Goal: Communication & Community: Participate in discussion

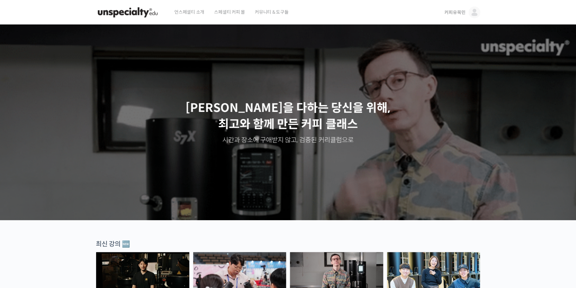
click at [451, 13] on span "커피유목민" at bounding box center [454, 12] width 21 height 6
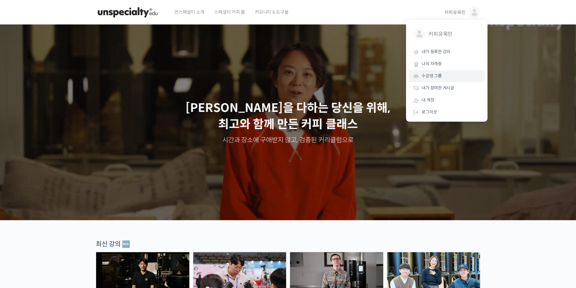
click at [450, 80] on link "수강생 그룹" at bounding box center [446, 76] width 76 height 12
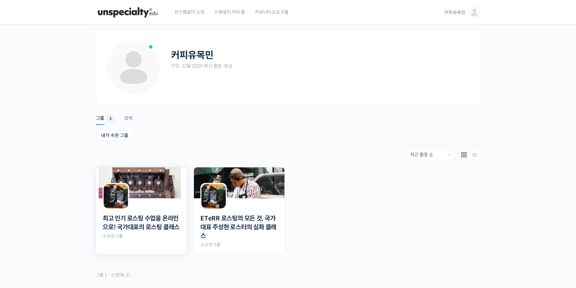
click at [139, 187] on img at bounding box center [141, 182] width 91 height 31
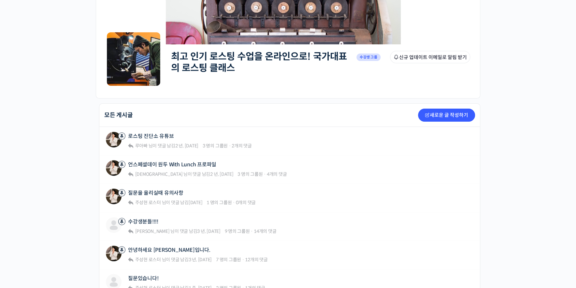
scroll to position [62, 0]
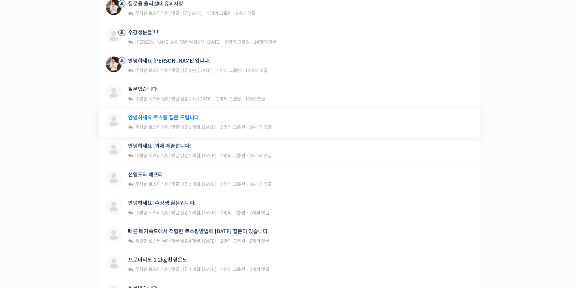
click at [173, 114] on link "안녕하세요 로스팅 질문 드립니다!" at bounding box center [164, 117] width 73 height 6
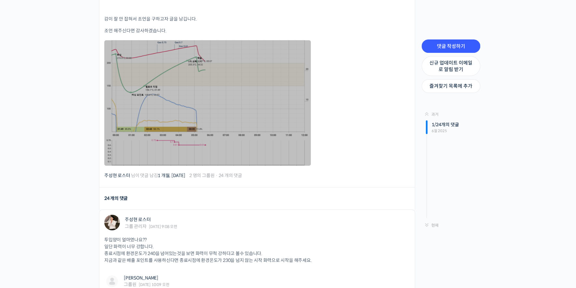
scroll to position [279, 0]
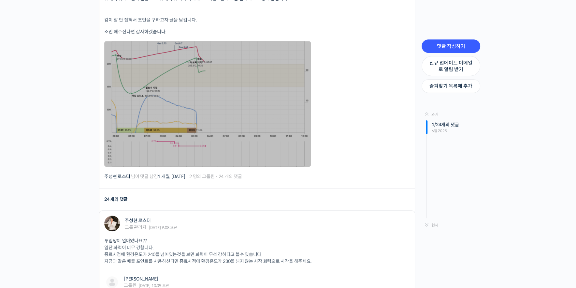
click at [233, 83] on link at bounding box center [207, 103] width 206 height 125
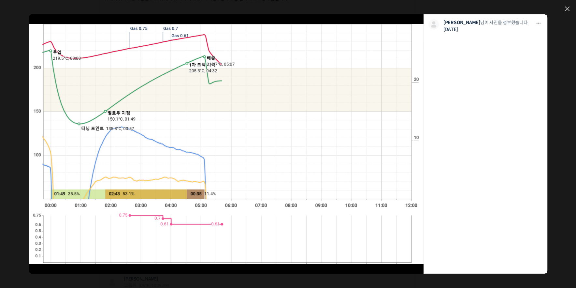
click at [262, 118] on link at bounding box center [266, 143] width 316 height 259
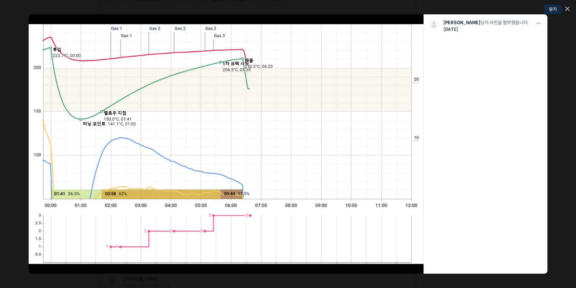
click at [567, 9] on icon at bounding box center [567, 9] width 4 height 4
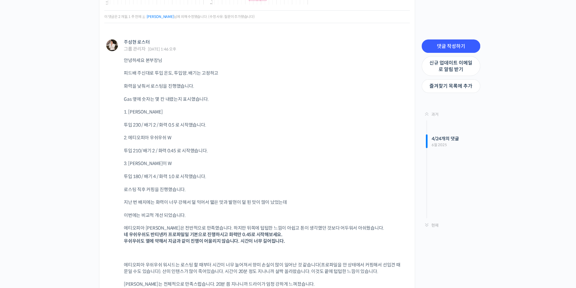
scroll to position [1334, 0]
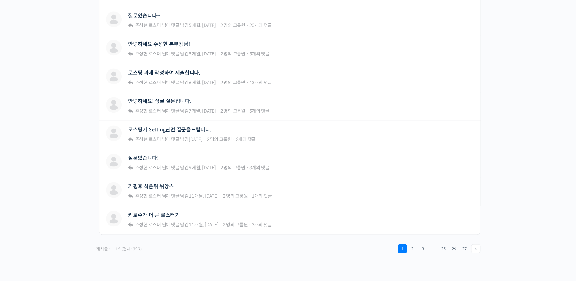
scroll to position [527, 0]
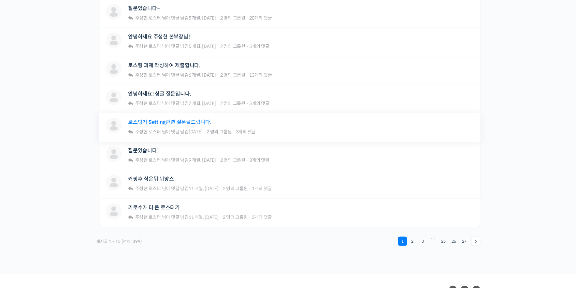
click at [191, 122] on link "로스팅기 Setting관련 질문을드립니다." at bounding box center [169, 122] width 83 height 6
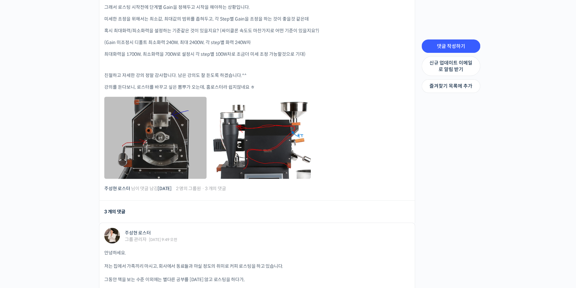
scroll to position [527, 0]
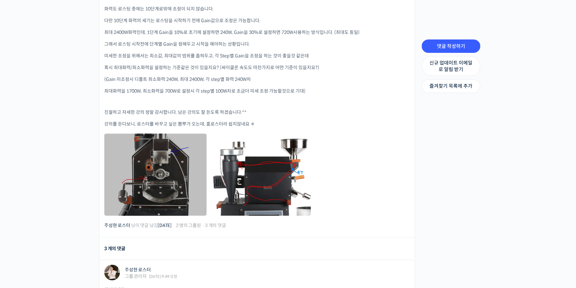
click at [151, 146] on link at bounding box center [155, 174] width 102 height 82
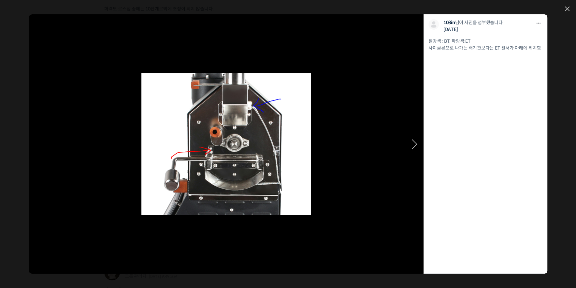
click at [415, 144] on icon at bounding box center [414, 144] width 5 height 10
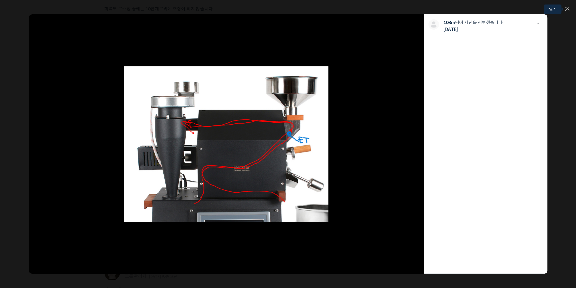
click at [565, 11] on link at bounding box center [567, 10] width 5 height 6
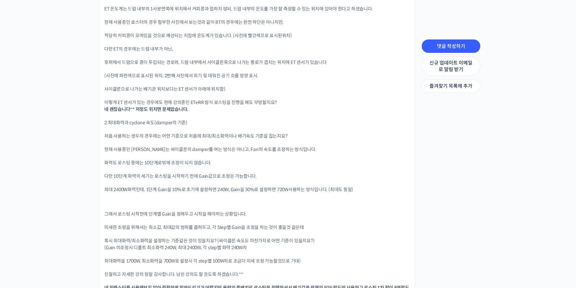
scroll to position [899, 0]
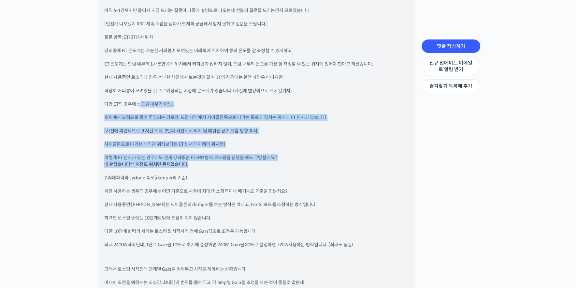
drag, startPoint x: 138, startPoint y: 106, endPoint x: 269, endPoint y: 170, distance: 146.2
click at [311, 164] on div "안녕하세요. 저는 집에서 가족끼리 마시고, 회사에서 동료들과 마실 정도의 취미로 커피 로스팅을 하고 있습니다. 그동안 책을 보는 수준 이외에는…" at bounding box center [256, 152] width 305 height 477
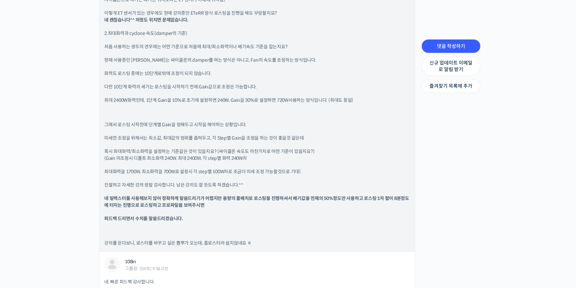
scroll to position [1055, 0]
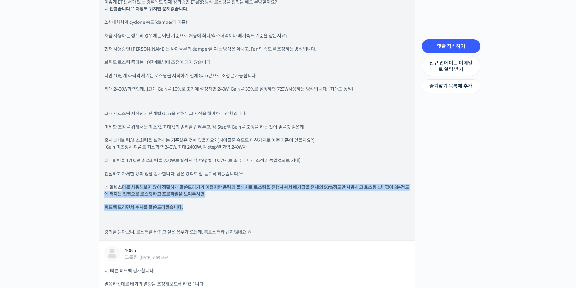
drag, startPoint x: 122, startPoint y: 186, endPoint x: 321, endPoint y: 205, distance: 199.8
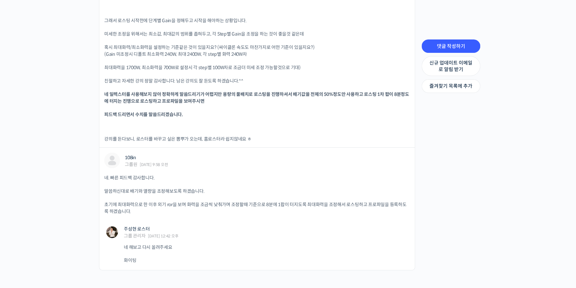
scroll to position [1228, 0]
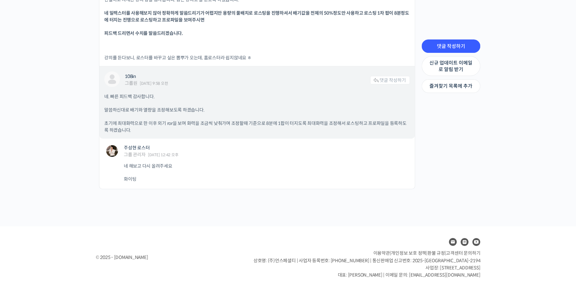
drag, startPoint x: 164, startPoint y: 136, endPoint x: 179, endPoint y: 128, distance: 17.2
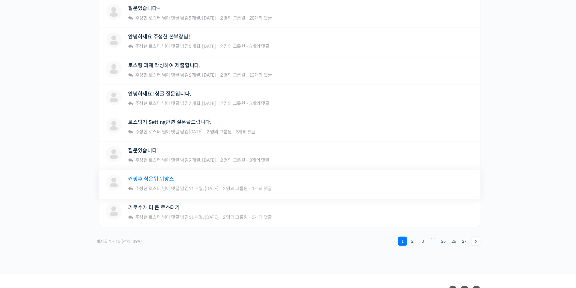
click at [165, 178] on link "커핑후 식은뒤 뉘앙스" at bounding box center [151, 179] width 46 height 6
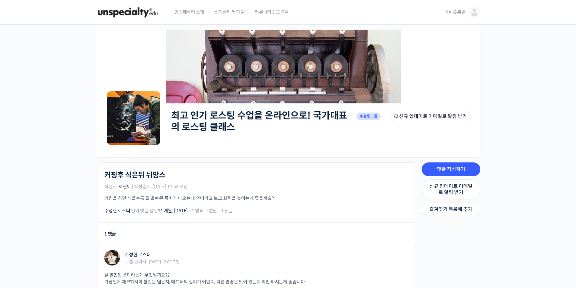
drag, startPoint x: 163, startPoint y: 195, endPoint x: 245, endPoint y: 208, distance: 83.4
click at [266, 205] on div "최고 인기 로스팅 수업을 온라인으로! 국가대표의 로스팅 클래스 커핑후 식은뒤 뉘앙스 작성자: [PERSON_NAME] | 작성일시: [DATE…" at bounding box center [256, 192] width 305 height 43
click at [61, 191] on div "최고 인기 로스팅 수업을 온라인으로! 국가대표의 로스팅 클래스 Private 수강생 그룹 그룹원 신규 업데이트 이메일로 알림 받기 Privat…" at bounding box center [288, 176] width 576 height 303
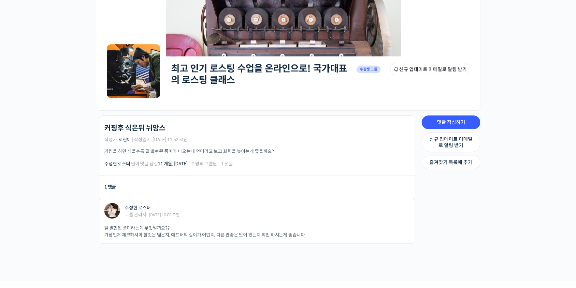
scroll to position [102, 0]
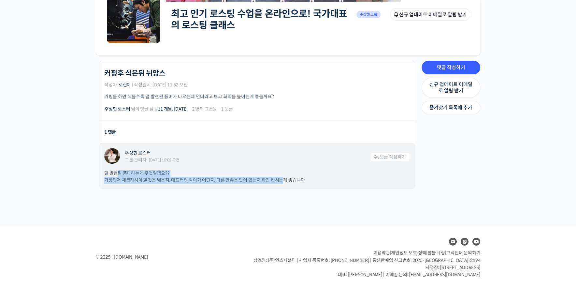
drag, startPoint x: 118, startPoint y: 172, endPoint x: 283, endPoint y: 183, distance: 166.1
click at [283, 183] on div "주성현 로스터 그룹 관리자 2024년 09월 11일 10:02 오전 댓글 작성하기 덜 발현된 풍미라는게 무엇일까요?? 가장먼저 체크하셔야 할것…" at bounding box center [256, 165] width 315 height 45
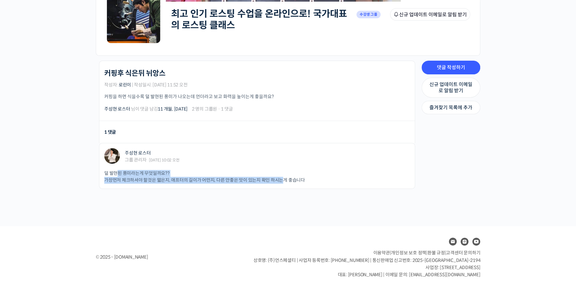
click at [234, 202] on div "최고 인기 로스팅 수업을 온라인으로! 국가대표의 로스팅 클래스 커핑후 식은뒤 뉘앙스 작성자: 로린이 | 작성일시: 2024년 09월 10일 1…" at bounding box center [255, 134] width 326 height 147
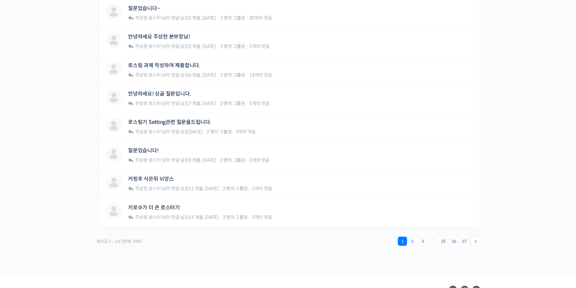
click at [414, 238] on link "2" at bounding box center [411, 240] width 9 height 9
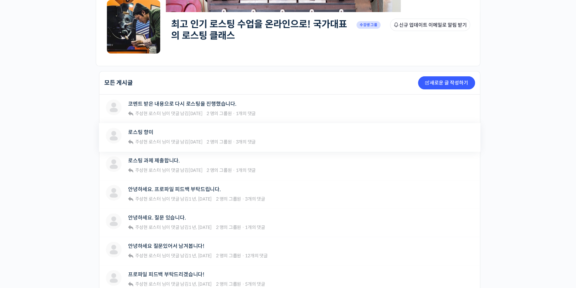
scroll to position [93, 0]
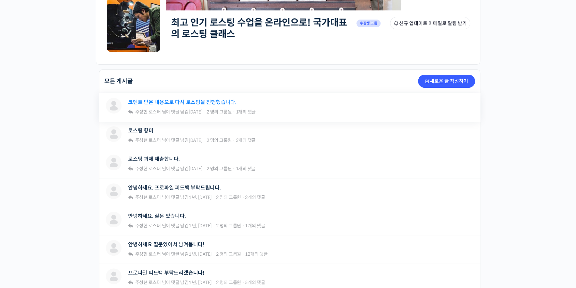
click at [196, 101] on link "코멘트 받은 내용으로 다시 로스팅을 진행했습니다." at bounding box center [182, 102] width 108 height 6
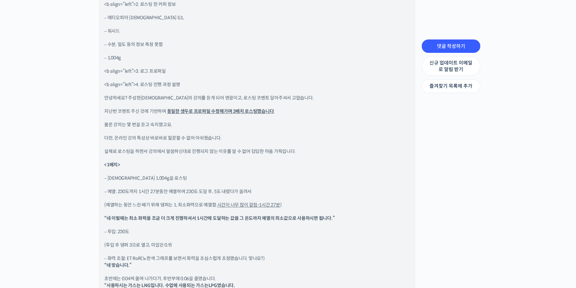
scroll to position [403, 0]
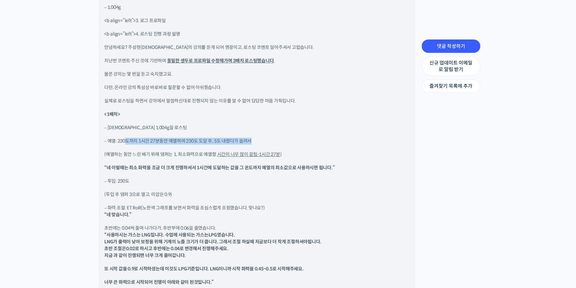
drag, startPoint x: 127, startPoint y: 139, endPoint x: 269, endPoint y: 140, distance: 142.0
click at [269, 140] on p "– 예열: 230도까지 1시간 27분동안 예열하여 230도 도달 후, 5도 내렸다가 올려서" at bounding box center [256, 140] width 305 height 7
click at [314, 139] on p "– 예열: 230도까지 1시간 27분동안 예열하여 230도 도달 후, 5도 내렸다가 올려서" at bounding box center [256, 140] width 305 height 7
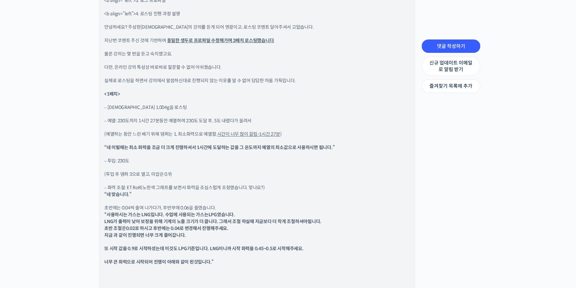
scroll to position [434, 0]
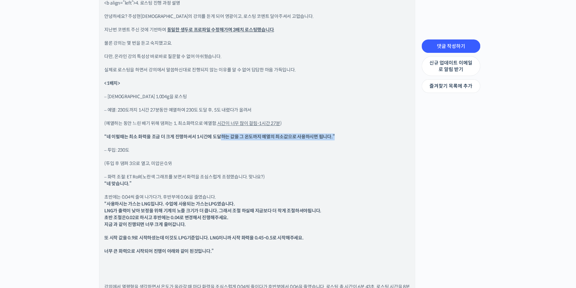
drag, startPoint x: 221, startPoint y: 135, endPoint x: 335, endPoint y: 136, distance: 113.3
click at [335, 136] on p "“네 이럴때는 최소 화력을 조금 더 크게 진행하셔서 1시간에 도달하는 값을 그 온도까지 예열의 최소값으로 사용하시면 됩니다.”" at bounding box center [256, 136] width 305 height 7
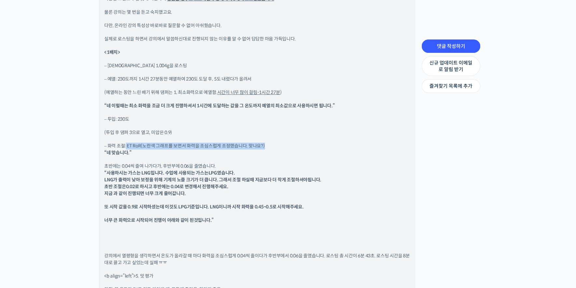
drag, startPoint x: 180, startPoint y: 147, endPoint x: 276, endPoint y: 146, distance: 96.7
click at [276, 146] on p "– 화력 조절: ET RoR(노란색 그래프를 보면서 화력을 조심스럽게 조정했습니다. 맞나요?) “네 맞습니다.”" at bounding box center [256, 149] width 305 height 14
drag, startPoint x: 115, startPoint y: 132, endPoint x: 192, endPoint y: 132, distance: 77.2
click at [192, 132] on p "(투입 후 댐퍼 3으로 열고, 미압은 0.9)" at bounding box center [256, 132] width 305 height 7
click at [336, 149] on p "– 화력 조절: ET RoR(노란색 그래프를 보면서 화력을 조심스럽게 조정했습니다. 맞나요?) “네 맞습니다.”" at bounding box center [256, 149] width 305 height 14
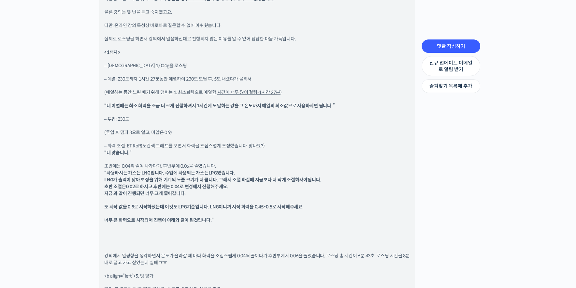
scroll to position [496, 0]
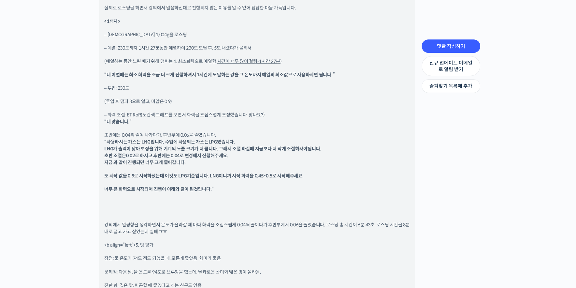
drag, startPoint x: 119, startPoint y: 131, endPoint x: 236, endPoint y: 130, distance: 117.6
click at [236, 130] on div "<b align=”left”> 1. 로스팅 머신 종류 – 이지스터 1.8(2021.5.) – 가스식(LNG), 간접배기 <b align=”le…" at bounding box center [256, 237] width 305 height 838
drag, startPoint x: 113, startPoint y: 142, endPoint x: 160, endPoint y: 142, distance: 46.9
click at [160, 142] on b "“사용하시는 가스는 LNG입니다. 수업에 사용되는 가스는LPG였습니다. LNG가 출력이 낮아 보정을 위해 기계의 노즐 크기가 더 큽니다. 그래…" at bounding box center [212, 152] width 217 height 26
drag, startPoint x: 117, startPoint y: 149, endPoint x: 311, endPoint y: 151, distance: 194.1
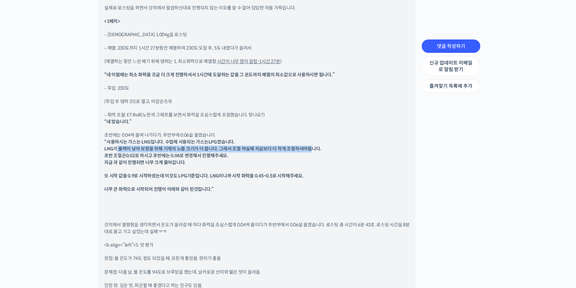
click at [311, 150] on b "“사용하시는 가스는 LNG입니다. 수업에 사용되는 가스는LPG였습니다. LNG가 출력이 낮아 보정을 위해 기계의 노즐 크기가 더 큽니다. 그래…" at bounding box center [212, 152] width 217 height 26
click at [263, 161] on p "초반에는 0.04씩 줄여 나가다가, 후반부에 0.06을 줄였습니다. “사용하시는 가스는 LNG입니다. 수업에 사용되는 가스는LPG였습니다. L…" at bounding box center [256, 149] width 305 height 34
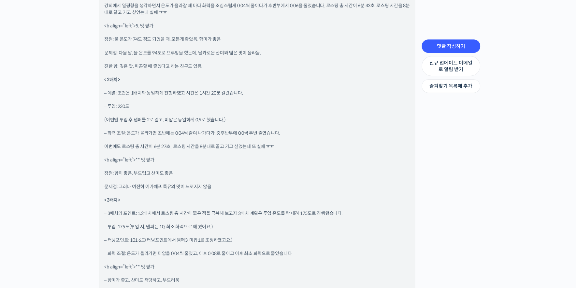
scroll to position [713, 0]
drag, startPoint x: 121, startPoint y: 38, endPoint x: 208, endPoint y: 42, distance: 87.1
click at [208, 42] on p "장점: 물 온도가 74도 정도 되었을 때, 모든게 좋았음. 향미가 좋음" at bounding box center [256, 40] width 305 height 7
drag, startPoint x: 135, startPoint y: 54, endPoint x: 272, endPoint y: 58, distance: 136.8
click at [272, 58] on div "<b align=”left”> 1. 로스팅 머신 종류 – 이지스터 1.8(2021.5.) – 가스식(LNG), 간접배기 <b align=”le…" at bounding box center [256, 19] width 305 height 838
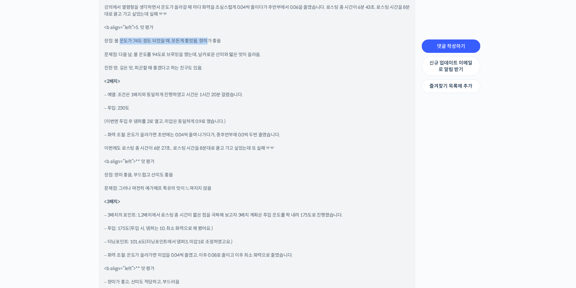
click at [300, 68] on p "진한 향, 깊은 맛, 피곤할 때 좋겠다고 하는 친구도 있음." at bounding box center [256, 67] width 305 height 7
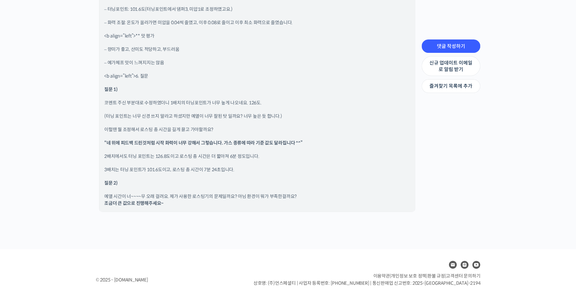
scroll to position [961, 0]
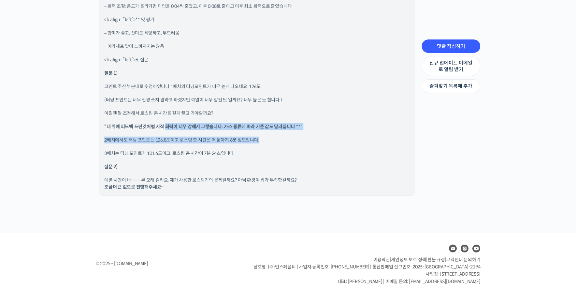
drag, startPoint x: 165, startPoint y: 124, endPoint x: 332, endPoint y: 130, distance: 166.9
click at [368, 128] on p "“네 위에 피드백 드린것처럼 시작 화력이 너무 강해서 그렇습니다. 가스 종류에 따라 기준 값도 달라집니다 ^^”" at bounding box center [256, 126] width 305 height 7
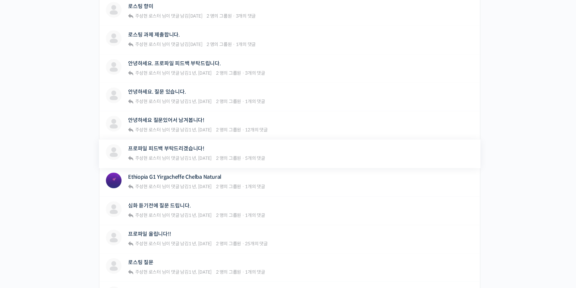
scroll to position [248, 0]
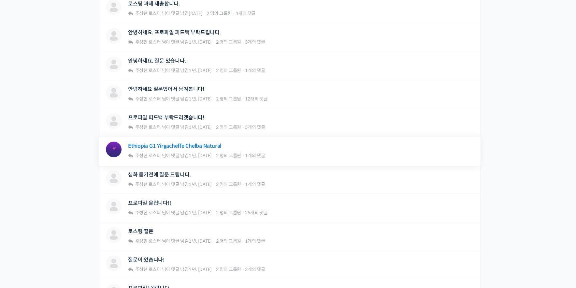
click at [212, 146] on link "Ethiopia G1 Yirgacheffe Chelba Natural" at bounding box center [174, 146] width 93 height 6
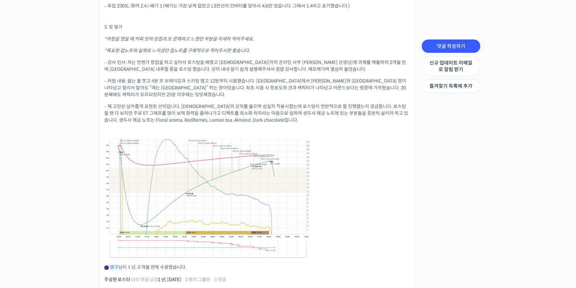
scroll to position [465, 0]
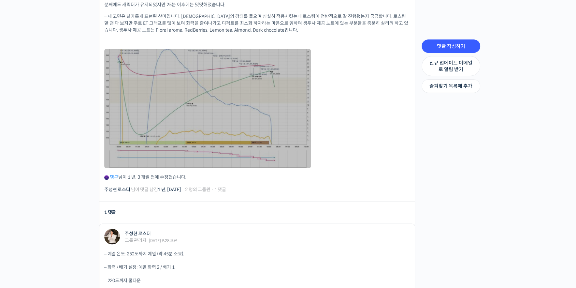
click at [254, 99] on link at bounding box center [207, 108] width 206 height 119
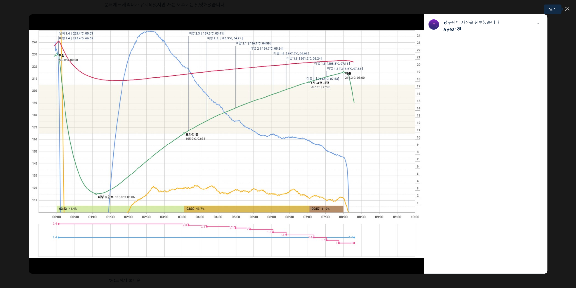
click at [566, 11] on link at bounding box center [567, 10] width 5 height 6
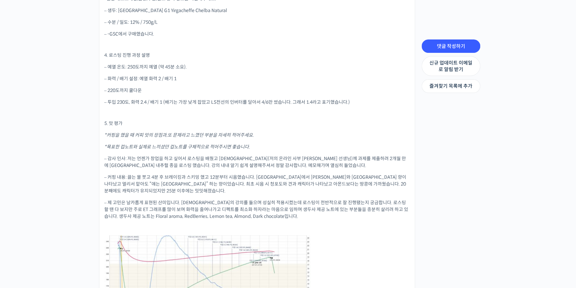
scroll to position [310, 0]
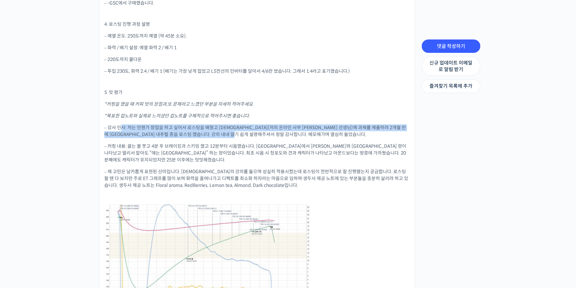
drag, startPoint x: 122, startPoint y: 126, endPoint x: 317, endPoint y: 134, distance: 194.9
click at [317, 134] on p "– 감사 인사: 저는 언젠가 창업을 하고 싶어서 로스팅을 배웠고 주님(저의 온라인 사부 주성현 선생님)께 과제를 제출하려 2개월 만에 에티오피…" at bounding box center [256, 131] width 305 height 14
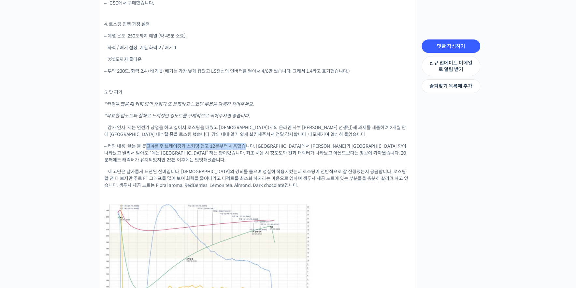
drag, startPoint x: 155, startPoint y: 143, endPoint x: 245, endPoint y: 142, distance: 90.2
click at [245, 142] on div "1. 로스팅 머신 종류 * 브랜드 이름과 사이즈를 기입해주세요 . ( 예 : 기센 W1A / 기센 W6A / 이지스터 1.8) * 사용 열원과…" at bounding box center [256, 110] width 305 height 451
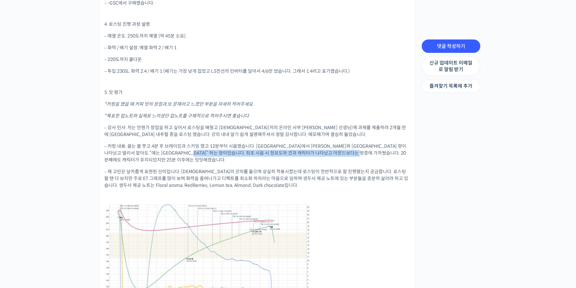
drag, startPoint x: 242, startPoint y: 154, endPoint x: 327, endPoint y: 158, distance: 85.1
click at [327, 158] on p "– 커핑 내용: 끓는 물 붓고 4분 후 브레이킹과 스키밍 했고 12분부터 시음했습니다. 아로마에서 베리류와 코코아 향이 나타났고 멀리서 맡아도…" at bounding box center [256, 153] width 305 height 21
click at [225, 168] on p "– 제 고민은 날카롭게 표현된 산미입니다. 주님의 강의를 들으며 성실히 적용시켰는데 로스팅이 전반적으로 잘 진행됐는지 궁금합니다. 로스팅 할 …" at bounding box center [256, 178] width 305 height 21
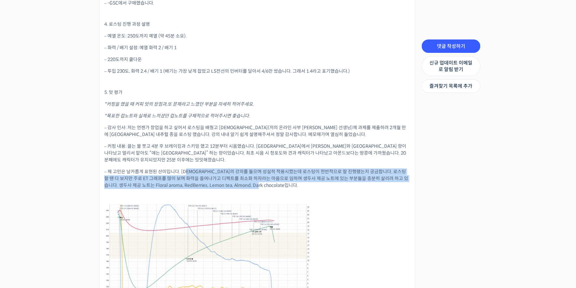
drag, startPoint x: 189, startPoint y: 172, endPoint x: 326, endPoint y: 183, distance: 137.6
click at [326, 183] on p "– 제 고민은 날카롭게 표현된 산미입니다. 주님의 강의를 들으며 성실히 적용시켰는데 로스팅이 전반적으로 잘 진행됐는지 궁금합니다. 로스팅 할 …" at bounding box center [256, 178] width 305 height 21
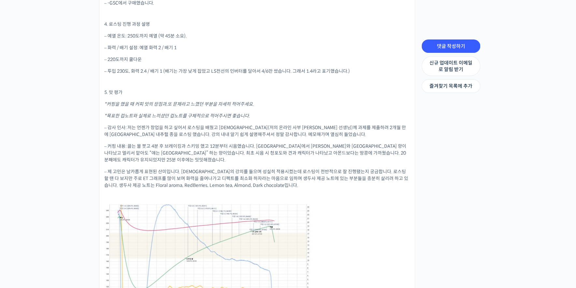
click at [350, 190] on div "1. 로스팅 머신 종류 * 브랜드 이름과 사이즈를 기입해주세요 . ( 예 : 기센 W1A / 기센 W6A / 이지스터 1.8) * 사용 열원과…" at bounding box center [256, 110] width 305 height 451
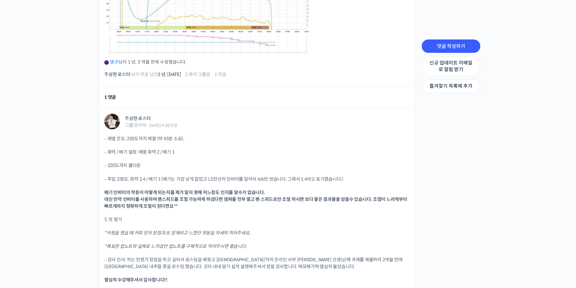
scroll to position [620, 0]
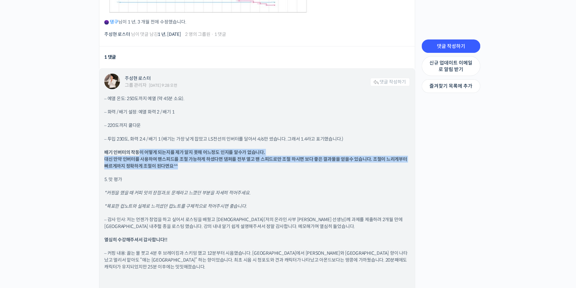
drag, startPoint x: 141, startPoint y: 151, endPoint x: 354, endPoint y: 167, distance: 213.9
click at [354, 167] on p "배기 인버터의 작동이 어떻게 되는지를 제가 알지 못해 어느정도 인지를 알수가 없습니다. 대신 만약 인버터를 사용하여 팬스피드를 조절 가능하게 …" at bounding box center [256, 159] width 305 height 21
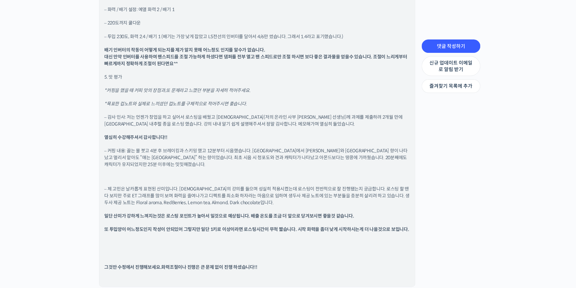
scroll to position [806, 0]
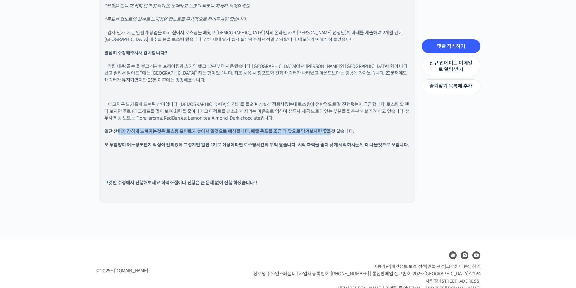
drag, startPoint x: 118, startPoint y: 121, endPoint x: 329, endPoint y: 124, distance: 211.1
click at [329, 128] on b "일단 산미가 강하게 느껴지는것은 로스팅 포인트가 높아서 일것으로 예상됩니다. 배출 온도를 조금 더 앞으로 당겨보시면 좋을것 같습니다." at bounding box center [228, 131] width 249 height 6
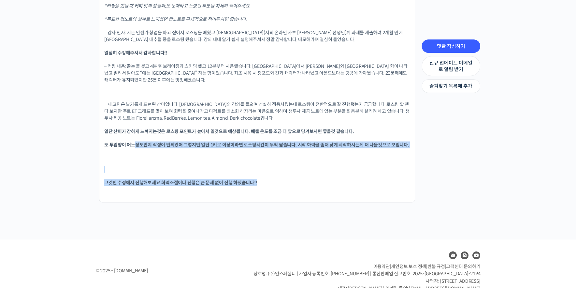
drag, startPoint x: 136, startPoint y: 137, endPoint x: 446, endPoint y: 144, distance: 310.4
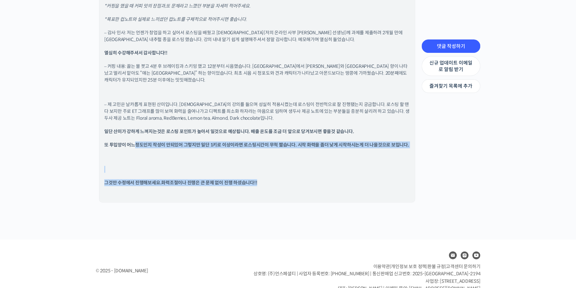
click at [343, 166] on p at bounding box center [256, 169] width 305 height 7
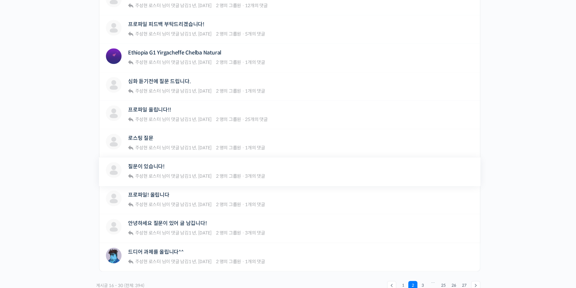
scroll to position [372, 0]
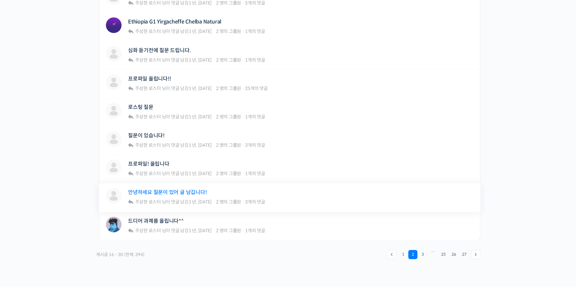
click at [172, 190] on link "안녕하세요 질문이 있어 글 남깁니다!" at bounding box center [167, 192] width 78 height 6
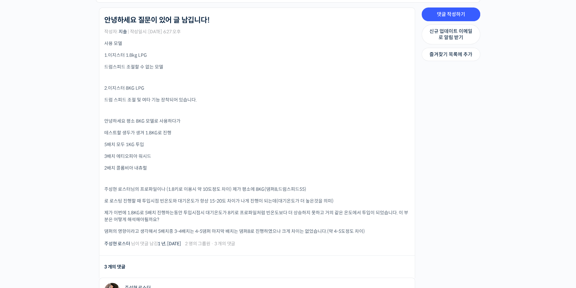
scroll to position [155, 0]
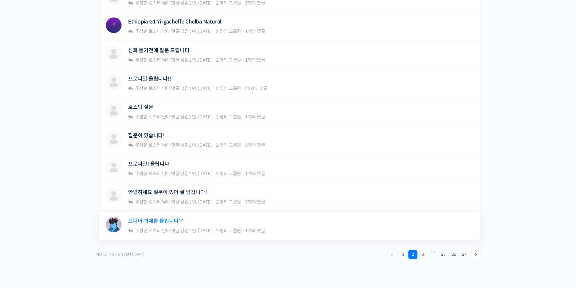
click at [166, 218] on link "드디어 과제를 올립니다^^" at bounding box center [156, 221] width 56 height 6
click at [139, 133] on link "질문이 있습니다!" at bounding box center [146, 135] width 36 height 6
click at [141, 101] on div "메저린 로스팅 질문 주성현 로스터 님이 댓글 남김 1 년, [DATE] 2 명의 그룹원 · 1개의 댓글 최고 인기 로스팅 수업을 온라인으로! …" at bounding box center [289, 112] width 381 height 29
click at [147, 77] on link "프로파일 올립니다!!" at bounding box center [149, 79] width 43 height 6
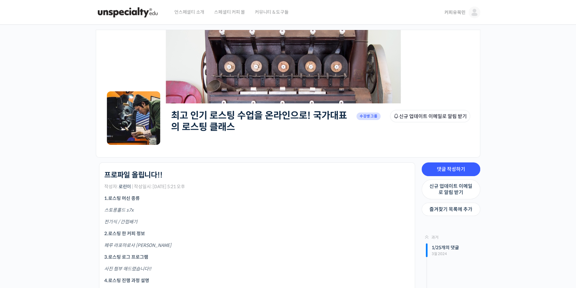
drag, startPoint x: 261, startPoint y: 168, endPoint x: 266, endPoint y: 167, distance: 5.9
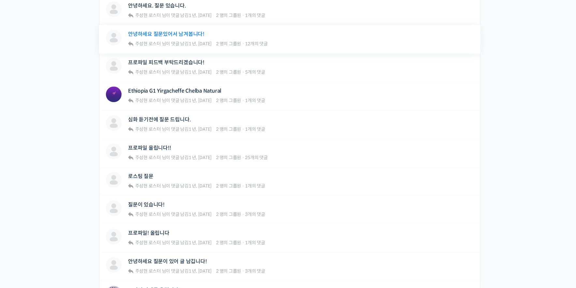
scroll to position [186, 0]
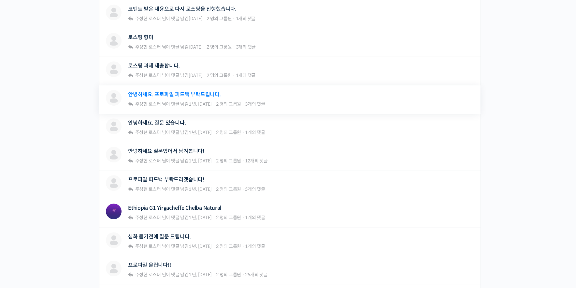
click at [172, 93] on link "안녕하세요. 프로파일 피드백 부탁드립니다." at bounding box center [174, 94] width 92 height 6
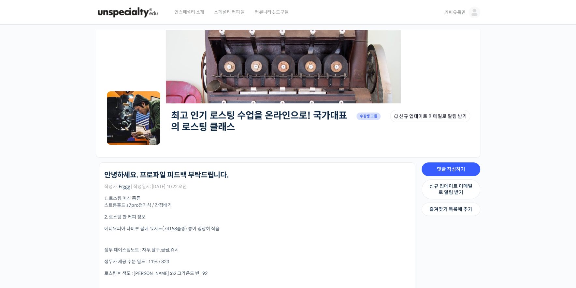
drag, startPoint x: 0, startPoint y: 0, endPoint x: 218, endPoint y: 190, distance: 289.0
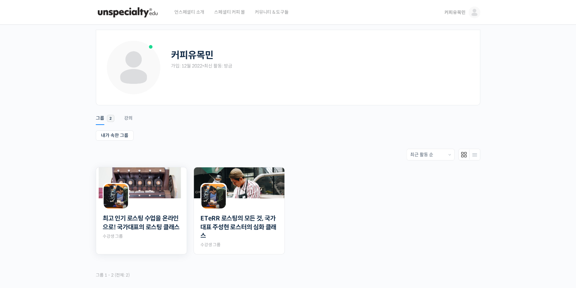
click at [135, 201] on div at bounding box center [141, 203] width 91 height 11
click at [154, 190] on img at bounding box center [141, 182] width 91 height 31
click at [272, 175] on img at bounding box center [239, 182] width 91 height 31
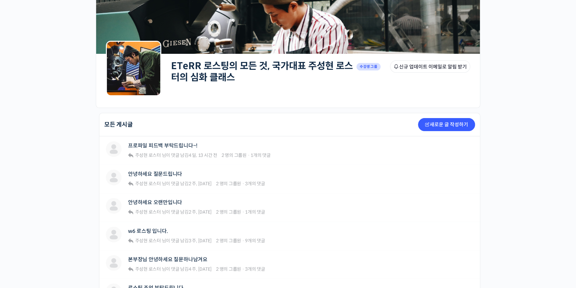
scroll to position [93, 0]
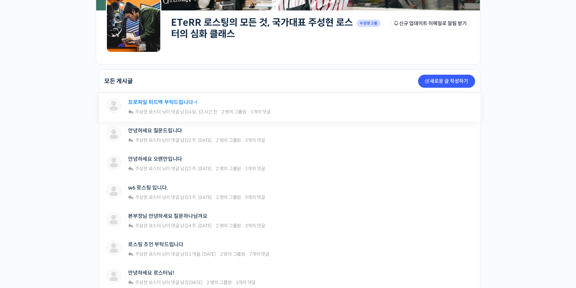
click at [164, 99] on link "프로파일 피드백 부탁드립니다~!" at bounding box center [162, 102] width 69 height 6
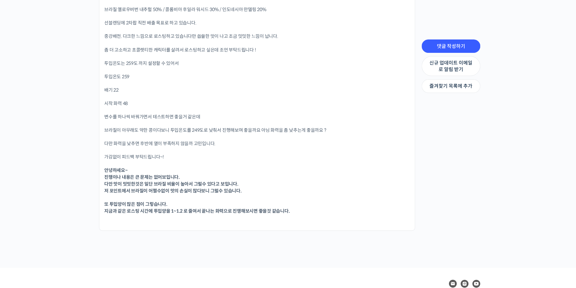
scroll to position [713, 0]
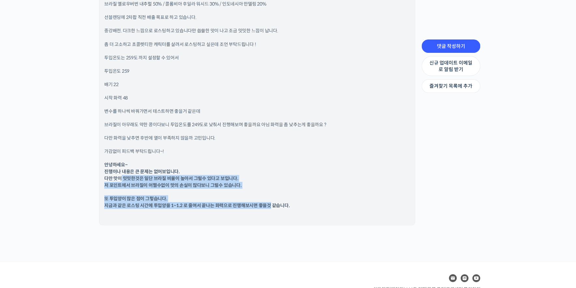
drag, startPoint x: 121, startPoint y: 177, endPoint x: 268, endPoint y: 202, distance: 148.7
click at [268, 202] on div "이지스터 1.8kg ( 2025.2월 구매 ) 열원 : lpg 드럼스피드 옵션 x 에어프레셔 o 투입량 : 1400g 간접배기 브라질 옐로우버…" at bounding box center [256, 70] width 305 height 299
click at [319, 193] on div "이지스터 1.8kg ( 2025.2월 구매 ) 열원 : lpg 드럼스피드 옵션 x 에어프레셔 o 투입량 : 1400g 간접배기 브라질 옐로우버…" at bounding box center [256, 70] width 305 height 299
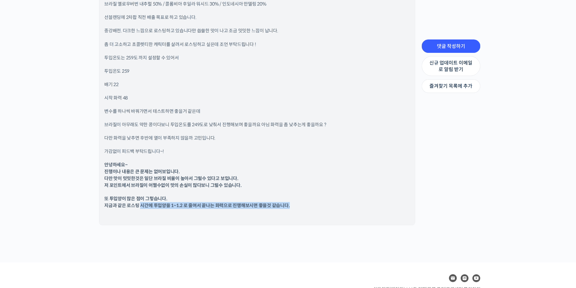
drag, startPoint x: 140, startPoint y: 205, endPoint x: 298, endPoint y: 206, distance: 158.3
click at [298, 206] on p "또 투입양이 많은 점이 그렇습니다. 지금과 같은 로스팅 시간에 투입양을 1~1.2 로 줄여서 끝나는 화력으로 진행해보시면 좋을것 같습니다." at bounding box center [256, 202] width 305 height 14
click at [278, 221] on div "주성현 로스터 그룹 관리자 [DATE] 9:51 오전 댓글 작성하기 이지스터 1.8kg ( 2025.2월 구매 ) 열원 : lpg 드럼스피드 …" at bounding box center [256, 59] width 315 height 331
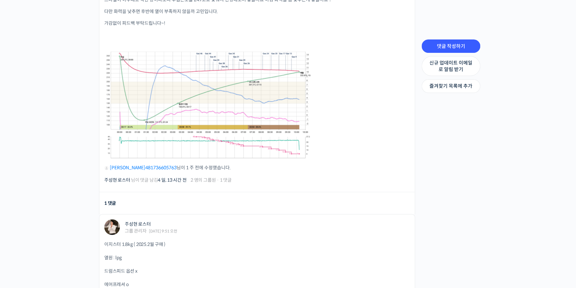
scroll to position [341, 0]
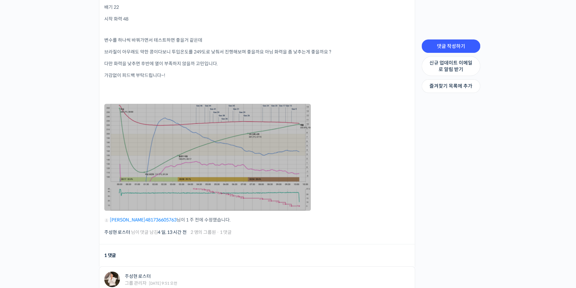
click at [229, 167] on link at bounding box center [207, 157] width 206 height 107
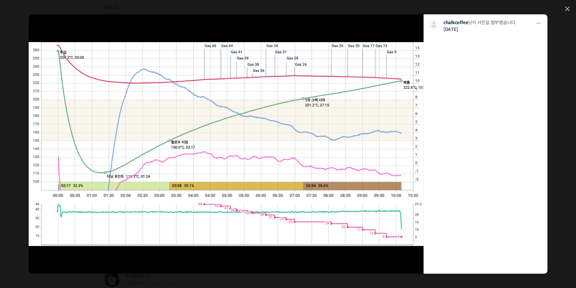
click at [230, 166] on img at bounding box center [226, 144] width 394 height 204
click at [566, 9] on link at bounding box center [567, 10] width 5 height 6
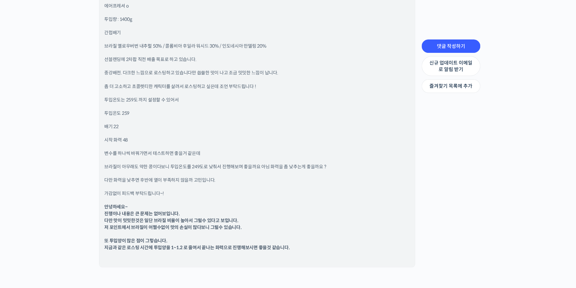
scroll to position [682, 0]
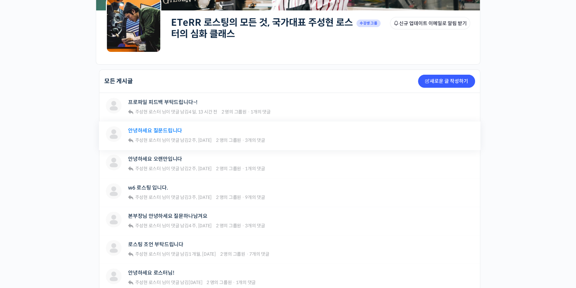
click at [174, 129] on link "안녕하세요 질문드립니다" at bounding box center [155, 130] width 54 height 6
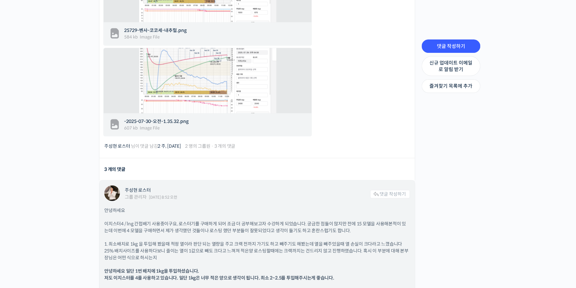
scroll to position [434, 0]
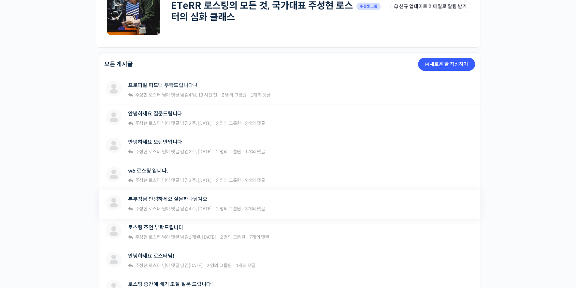
scroll to position [124, 0]
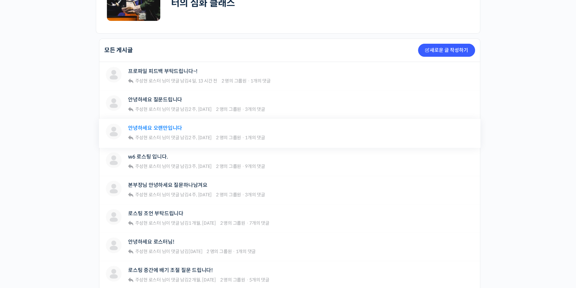
click at [171, 129] on link "안녕하세요 오랜만입니다" at bounding box center [155, 128] width 54 height 6
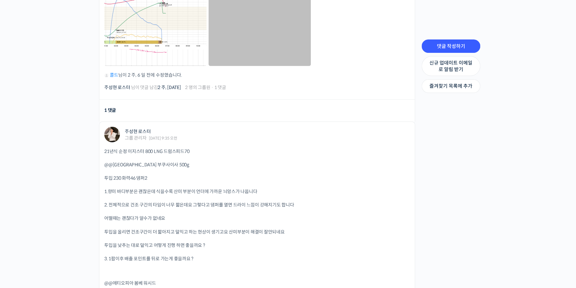
scroll to position [465, 0]
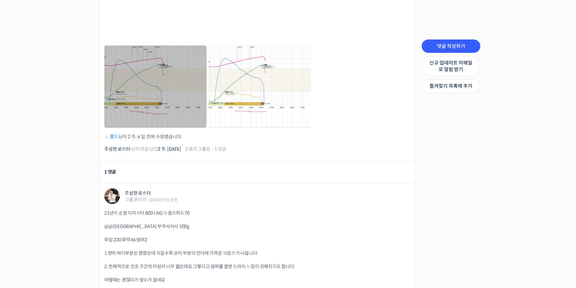
click at [169, 95] on link at bounding box center [155, 86] width 102 height 82
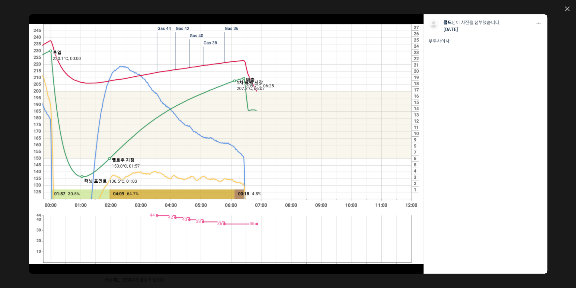
click at [264, 119] on link at bounding box center [266, 143] width 316 height 259
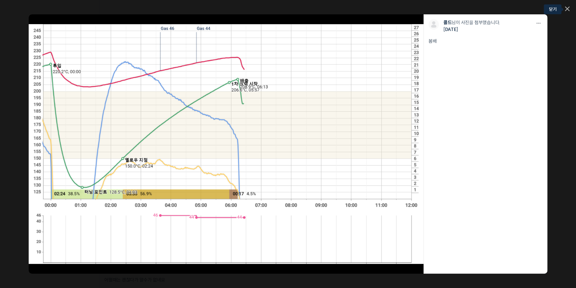
click at [567, 8] on icon at bounding box center [567, 9] width 5 height 5
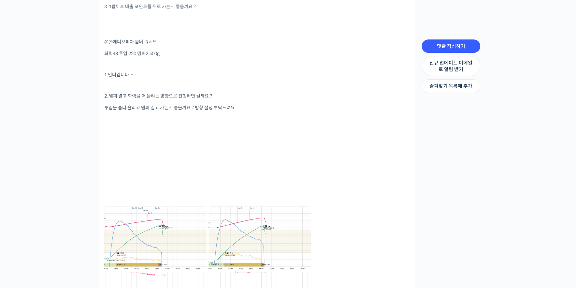
scroll to position [155, 0]
